Goal: Task Accomplishment & Management: Manage account settings

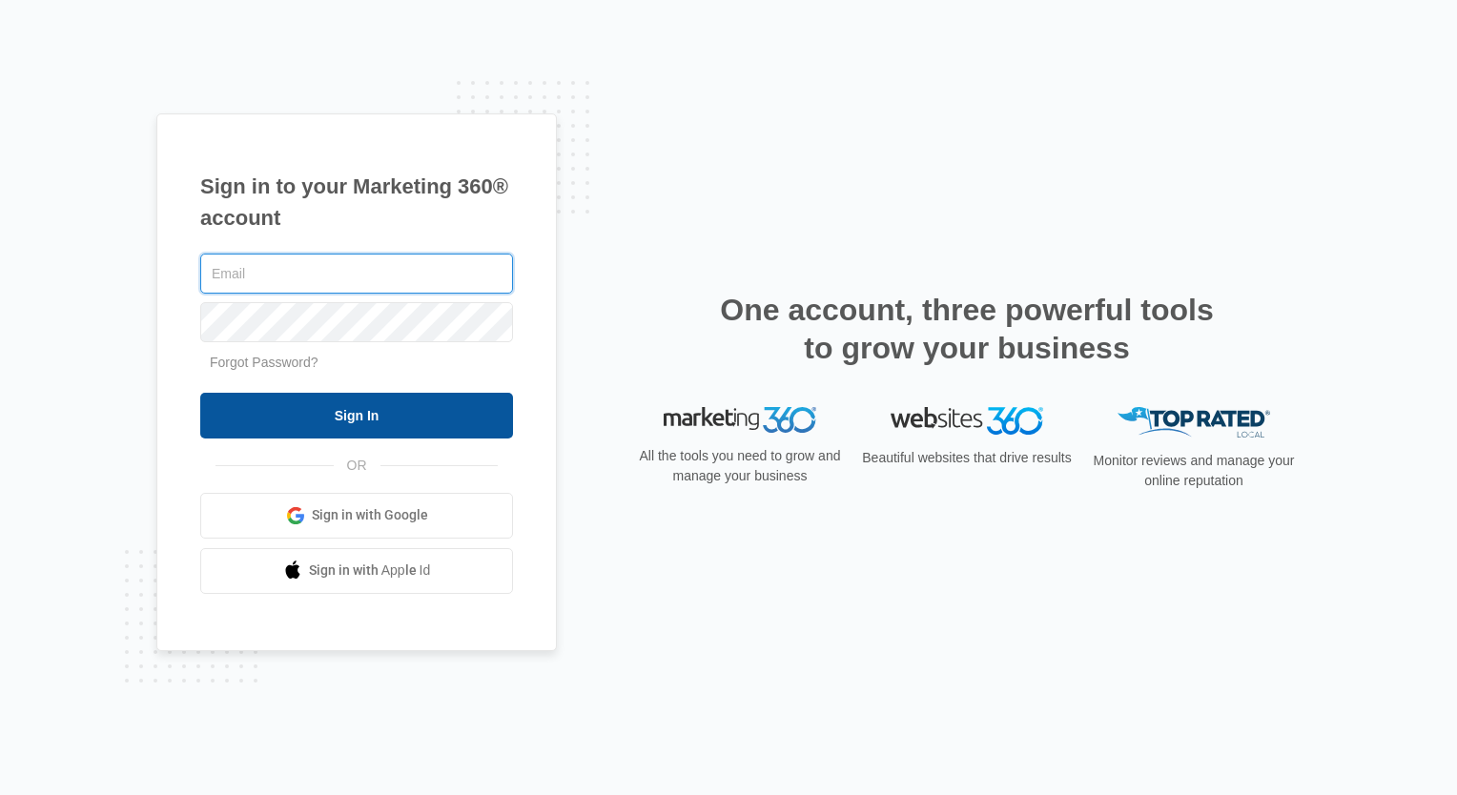
type input "[PERSON_NAME][EMAIL_ADDRESS][PERSON_NAME][DOMAIN_NAME]"
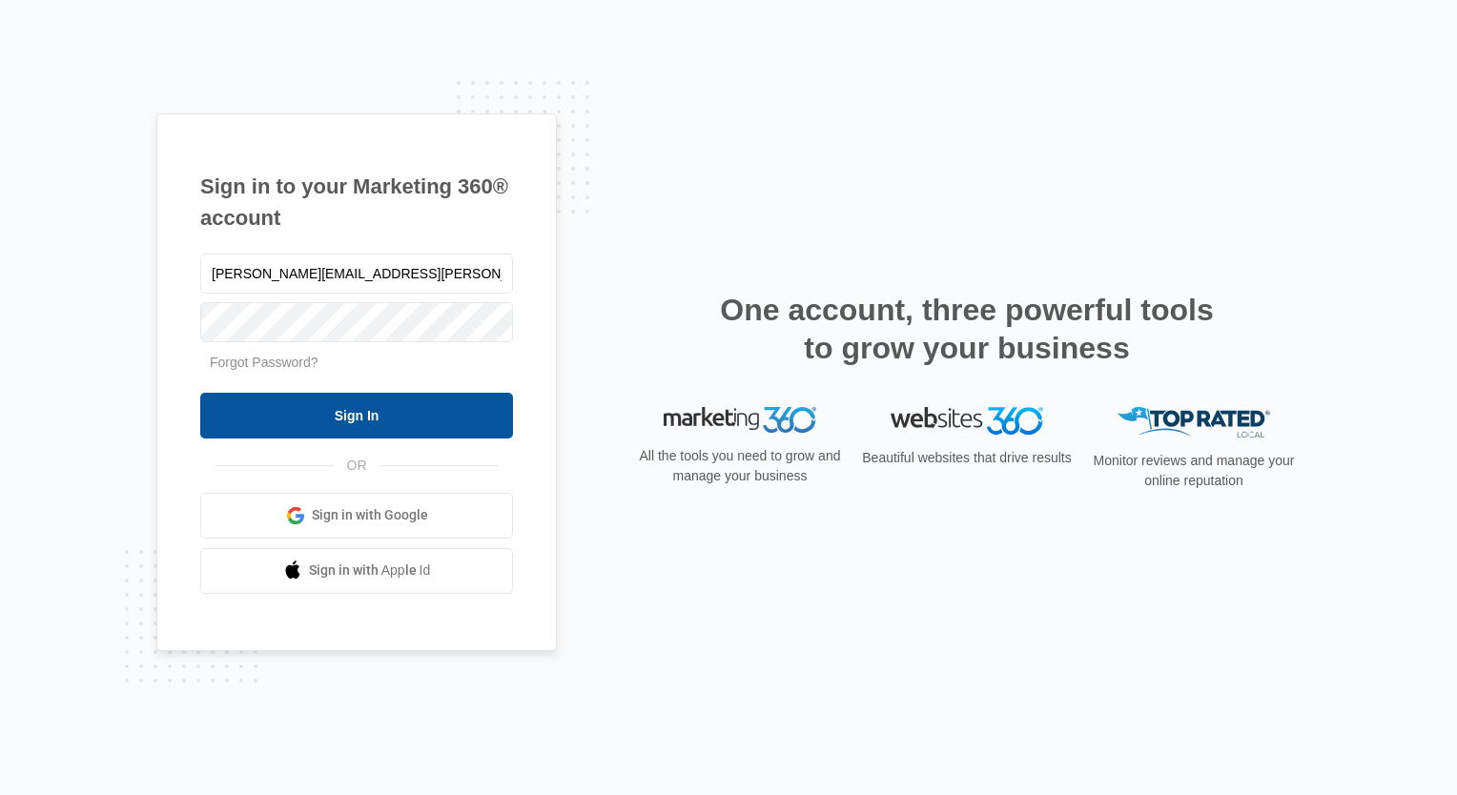
click at [380, 412] on input "Sign In" at bounding box center [356, 416] width 313 height 46
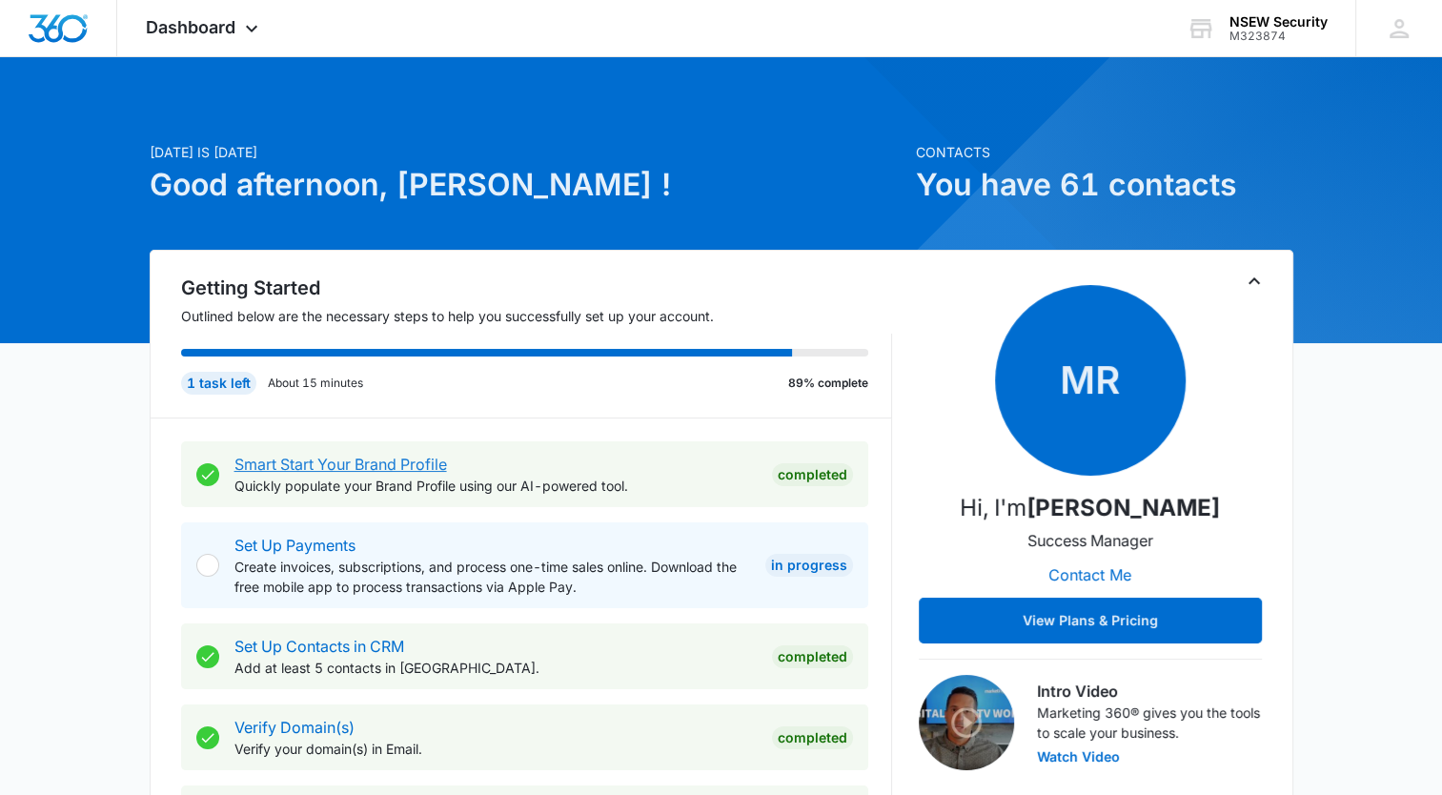
click at [429, 457] on link "Smart Start Your Brand Profile" at bounding box center [341, 464] width 213 height 19
